Goal: Obtain resource: Obtain resource

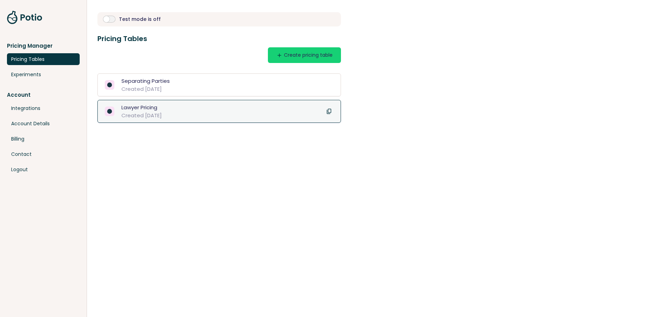
click at [136, 106] on div "Lawyer Pricing" at bounding box center [139, 107] width 36 height 8
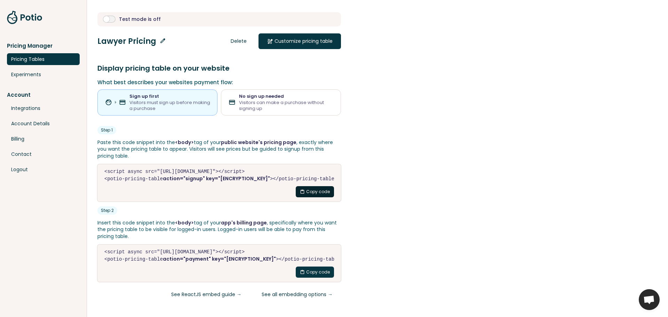
click at [309, 192] on button "content_paste Copy code" at bounding box center [315, 191] width 38 height 11
